Goal: Entertainment & Leisure: Consume media (video, audio)

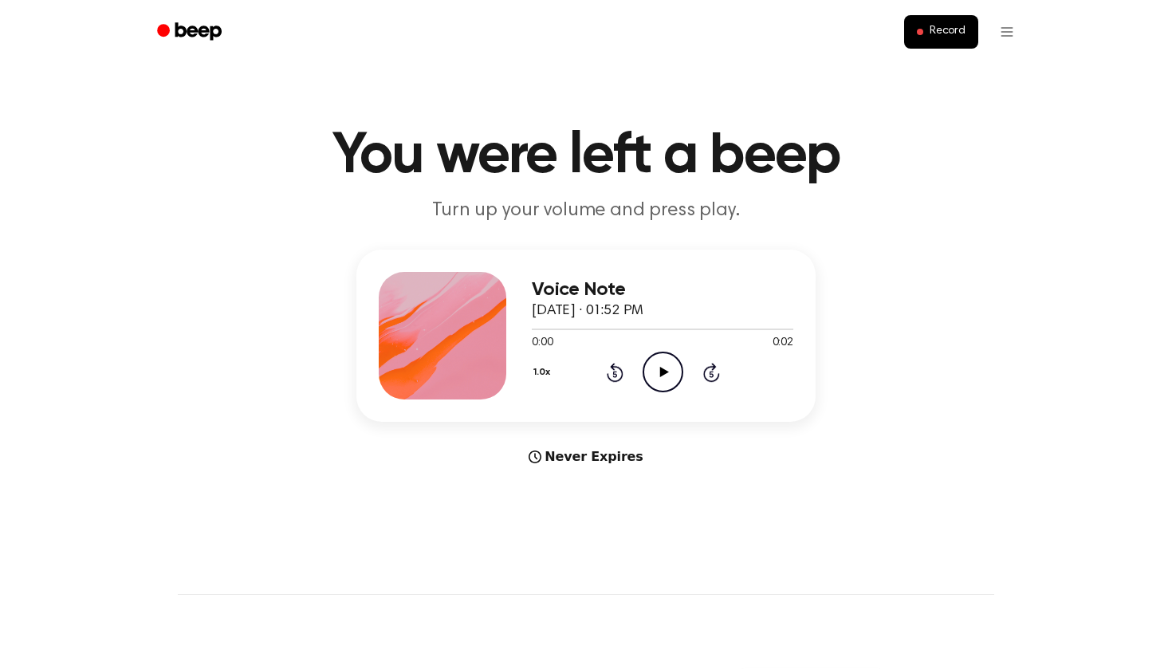
click at [662, 376] on icon at bounding box center [663, 372] width 9 height 10
click at [661, 372] on icon at bounding box center [663, 372] width 9 height 10
click at [662, 368] on icon "Pause Audio" at bounding box center [663, 372] width 41 height 41
click at [667, 368] on icon "Play Audio" at bounding box center [663, 372] width 41 height 41
click at [660, 372] on icon at bounding box center [663, 372] width 9 height 10
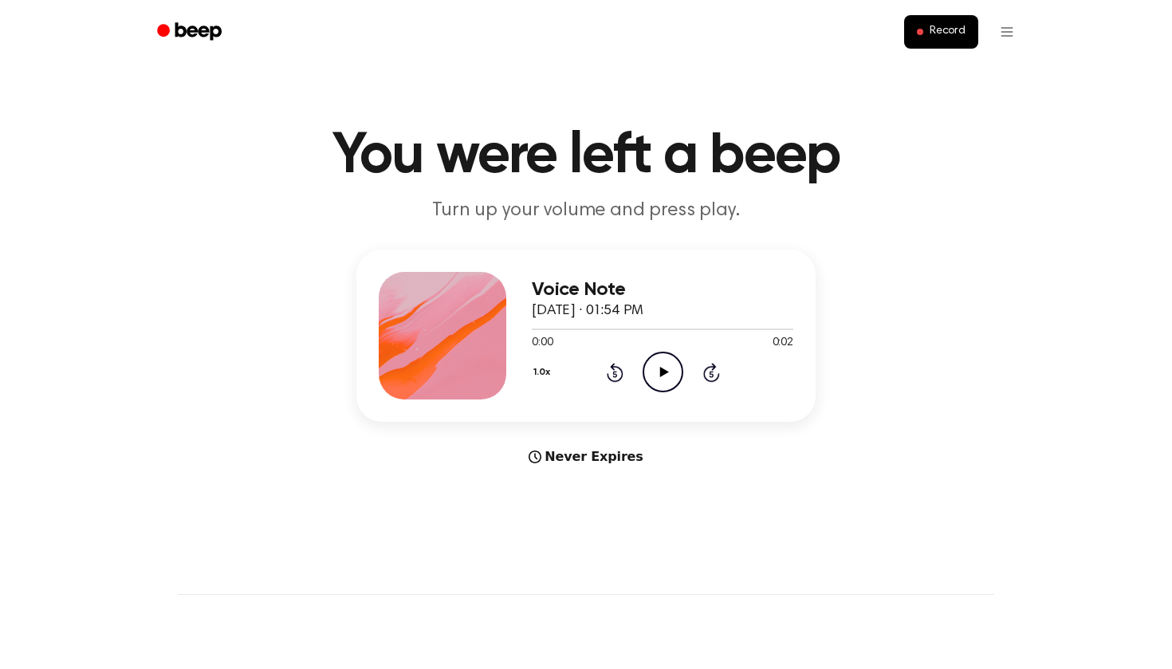
click at [655, 360] on icon "Play Audio" at bounding box center [663, 372] width 41 height 41
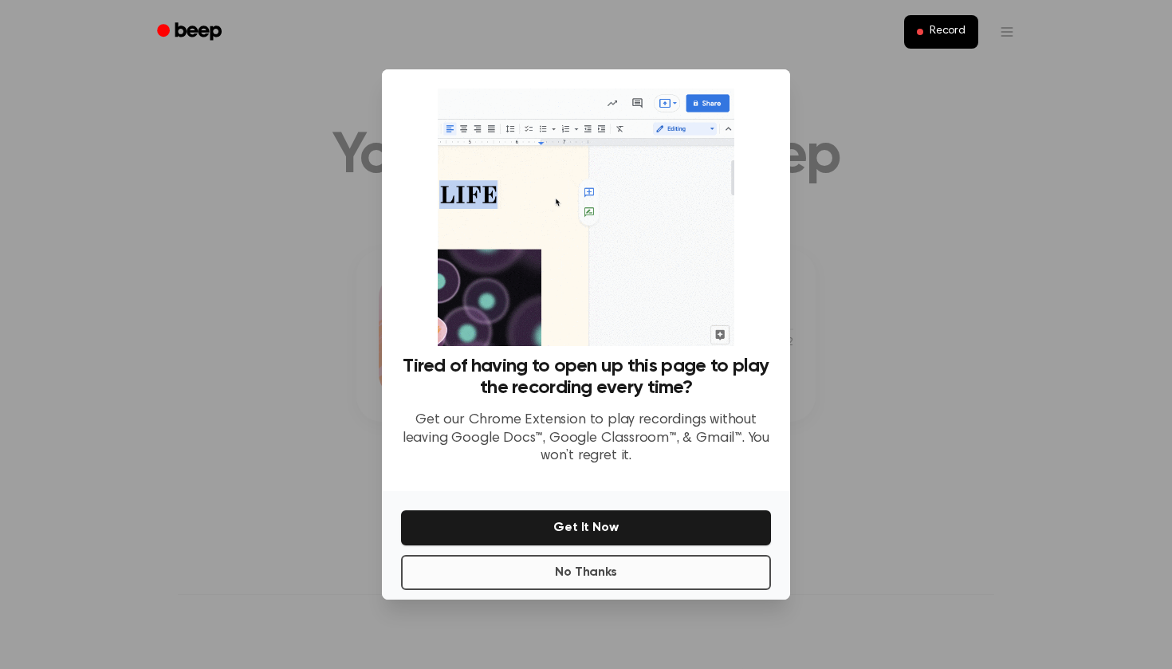
click at [596, 580] on button "No Thanks" at bounding box center [586, 572] width 370 height 35
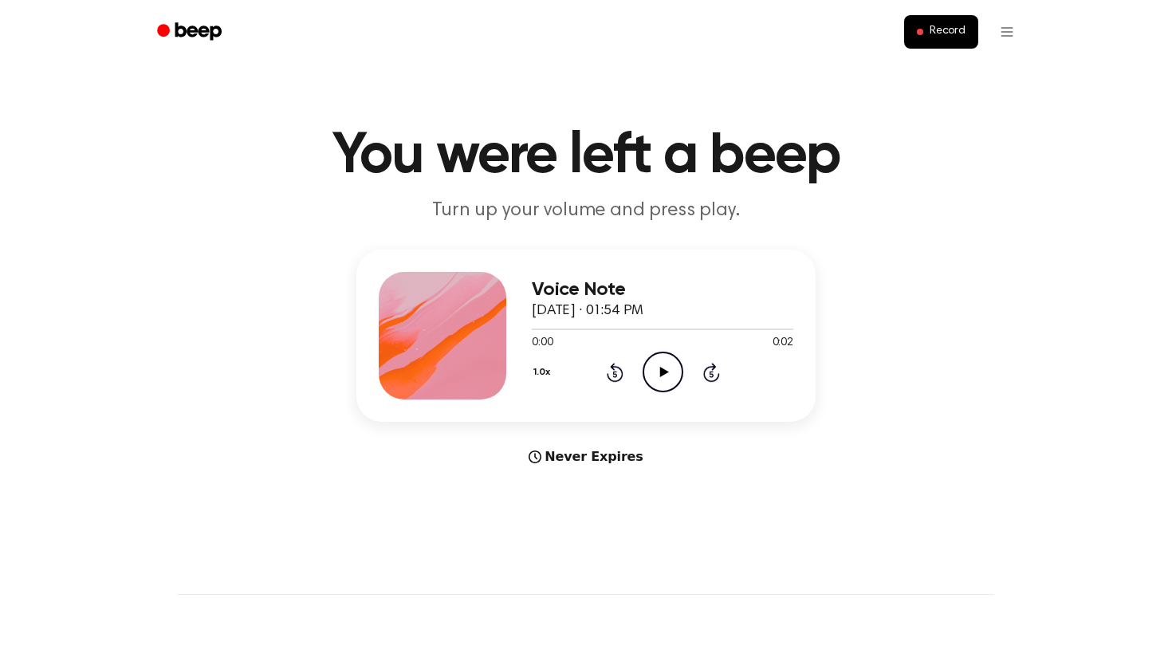
click at [663, 369] on icon at bounding box center [663, 372] width 9 height 10
click at [659, 359] on icon "Play Audio" at bounding box center [663, 372] width 41 height 41
